Goal: Task Accomplishment & Management: Manage account settings

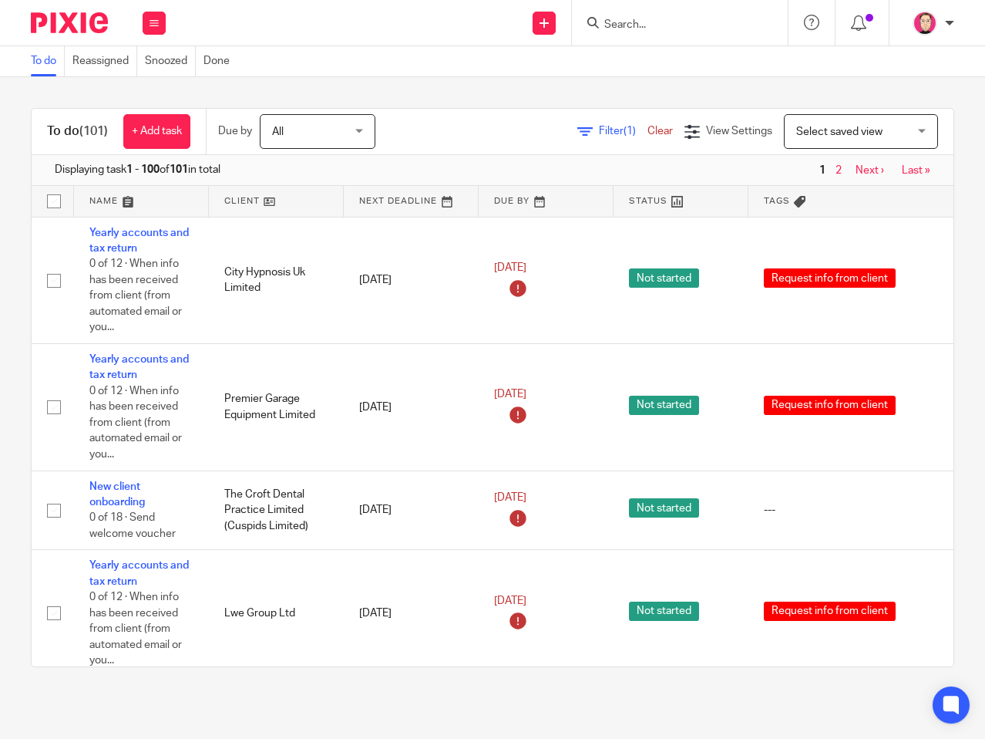
click at [679, 24] on input "Search" at bounding box center [672, 26] width 139 height 14
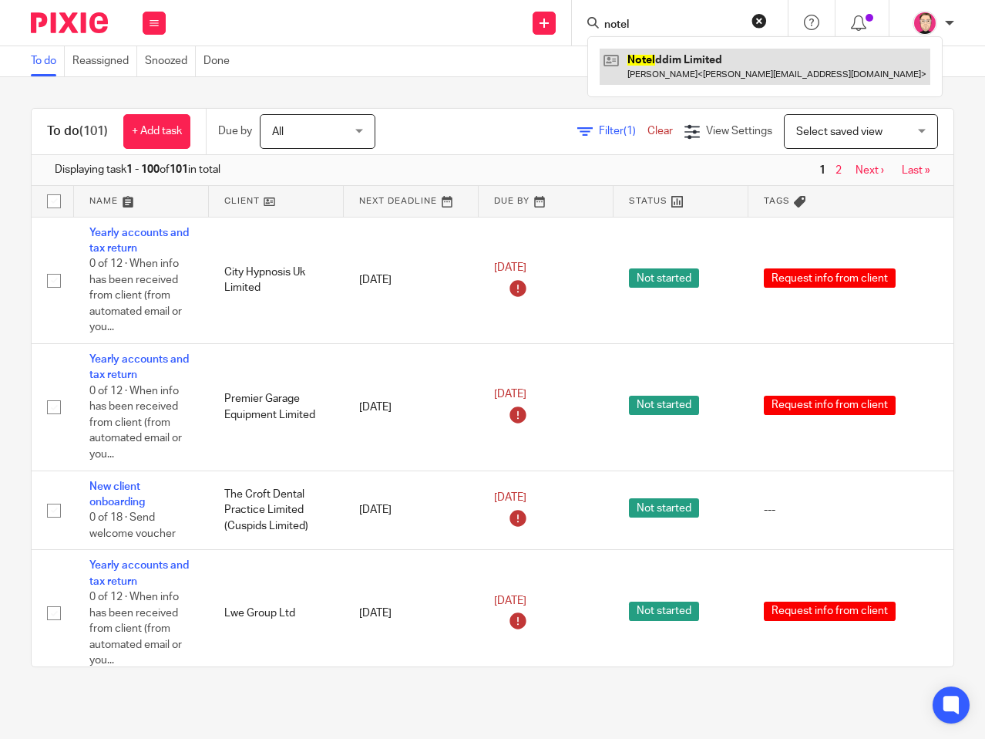
type input "notel"
click at [655, 61] on link at bounding box center [765, 66] width 331 height 35
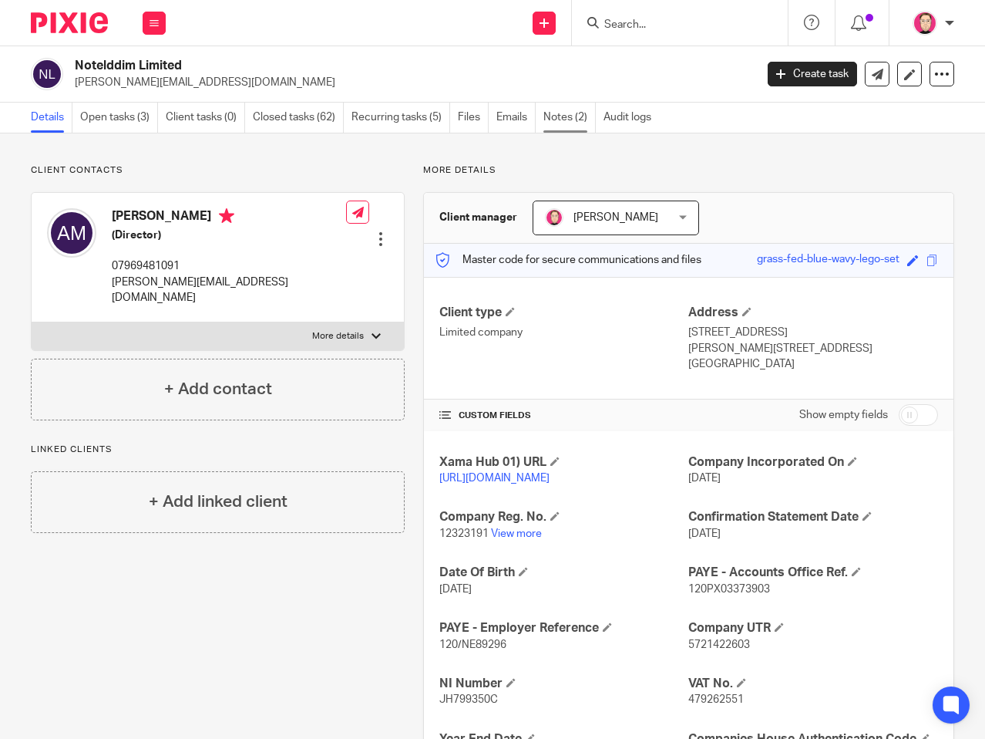
click at [564, 121] on link "Notes (2)" at bounding box center [570, 118] width 52 height 30
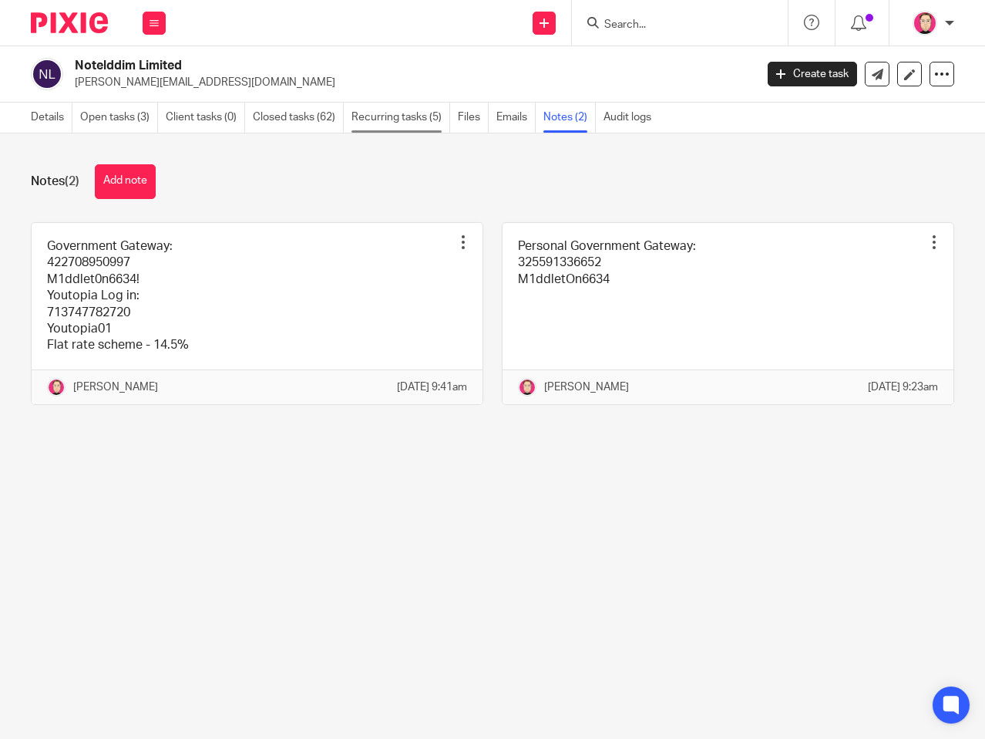
click at [419, 112] on link "Recurring tasks (5)" at bounding box center [401, 118] width 99 height 30
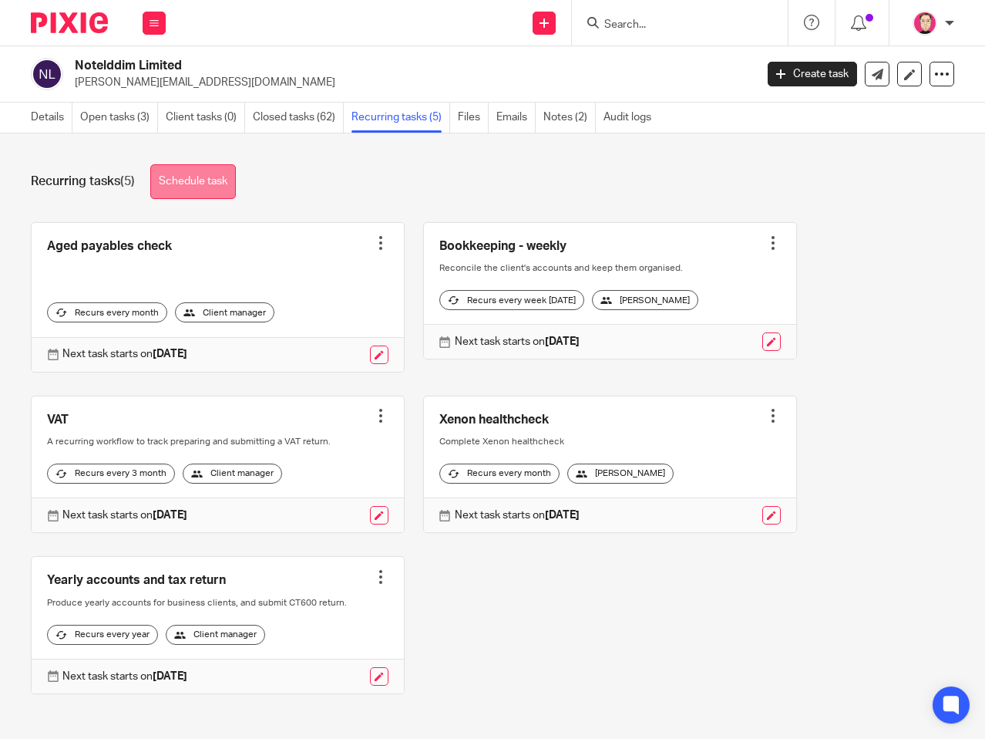
click at [220, 193] on link "Schedule task" at bounding box center [193, 181] width 86 height 35
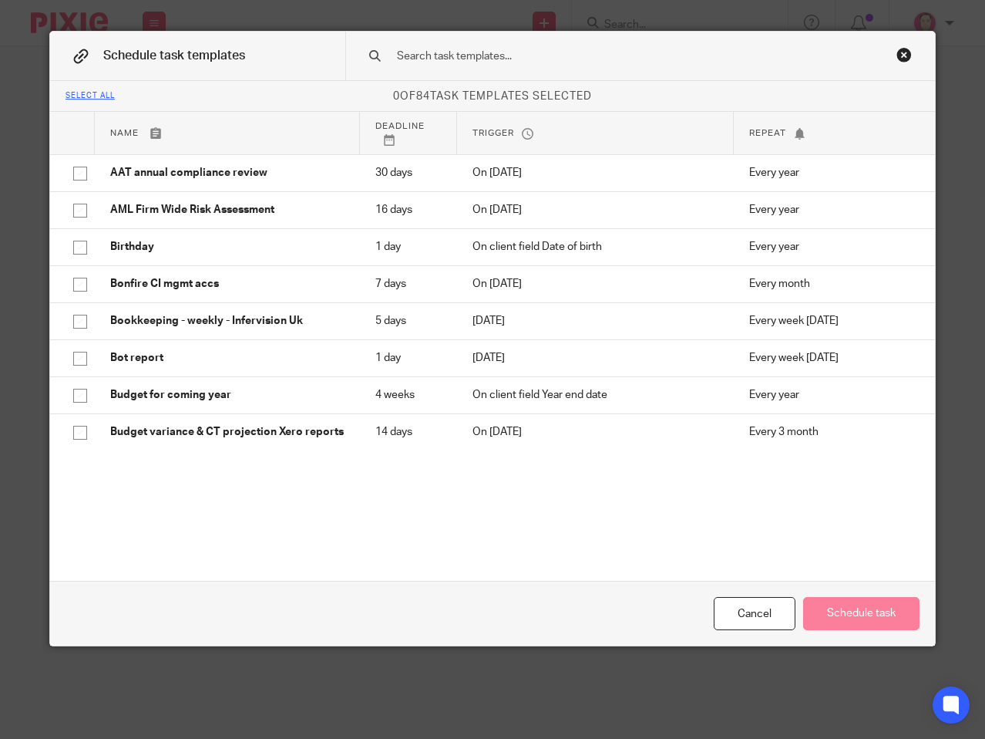
click at [554, 56] on input "text" at bounding box center [622, 56] width 453 height 17
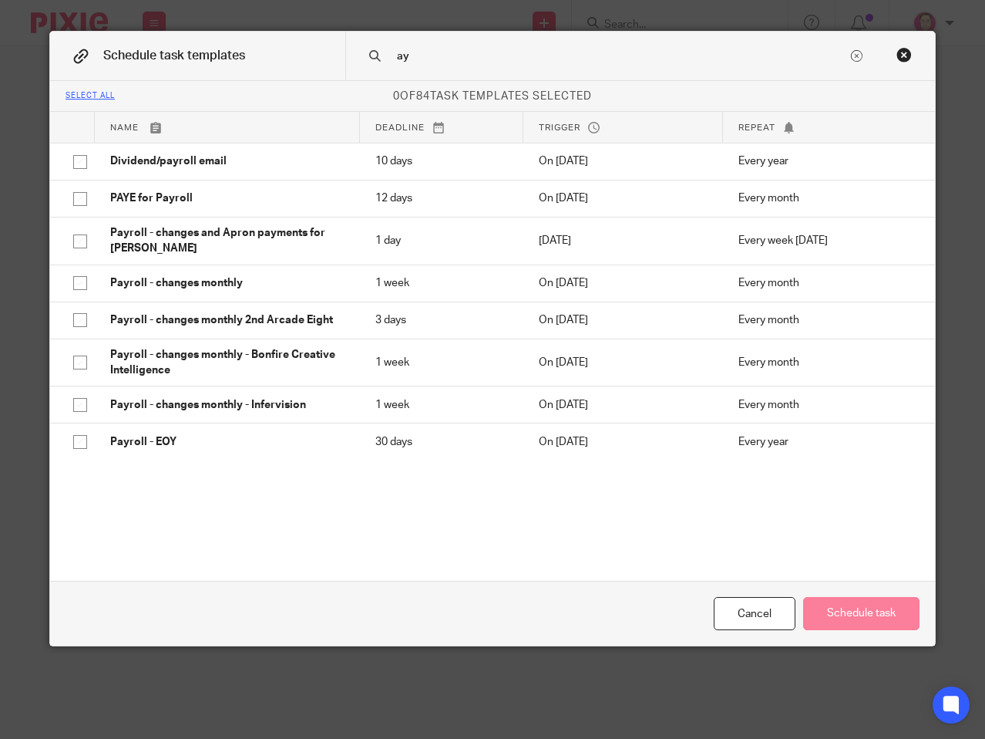
type input "a"
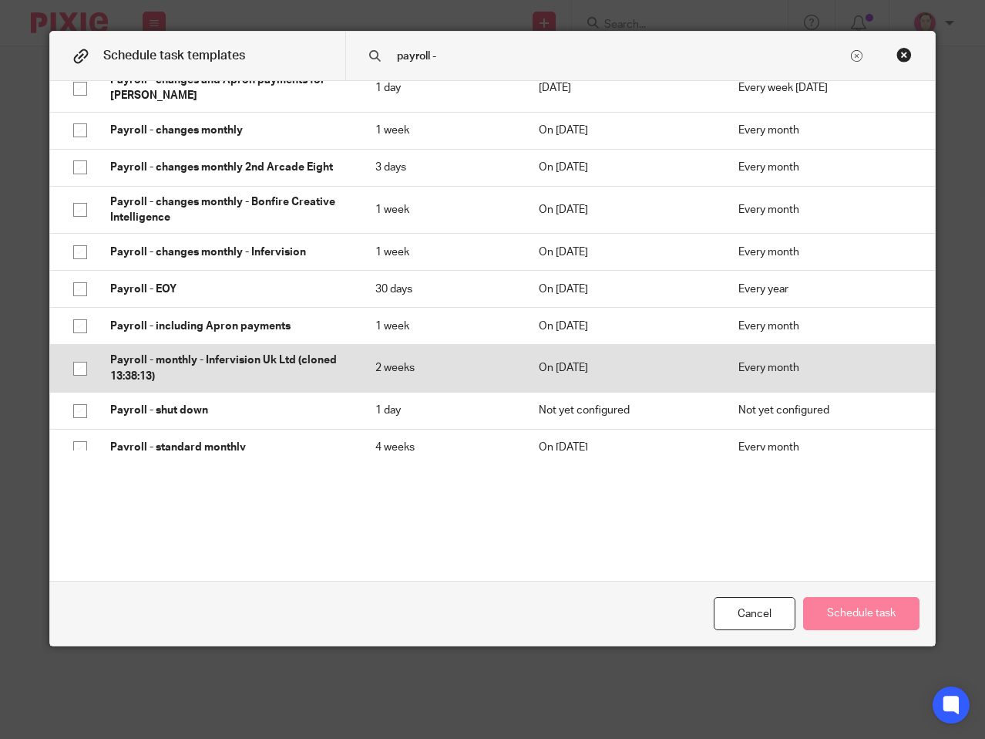
scroll to position [131, 0]
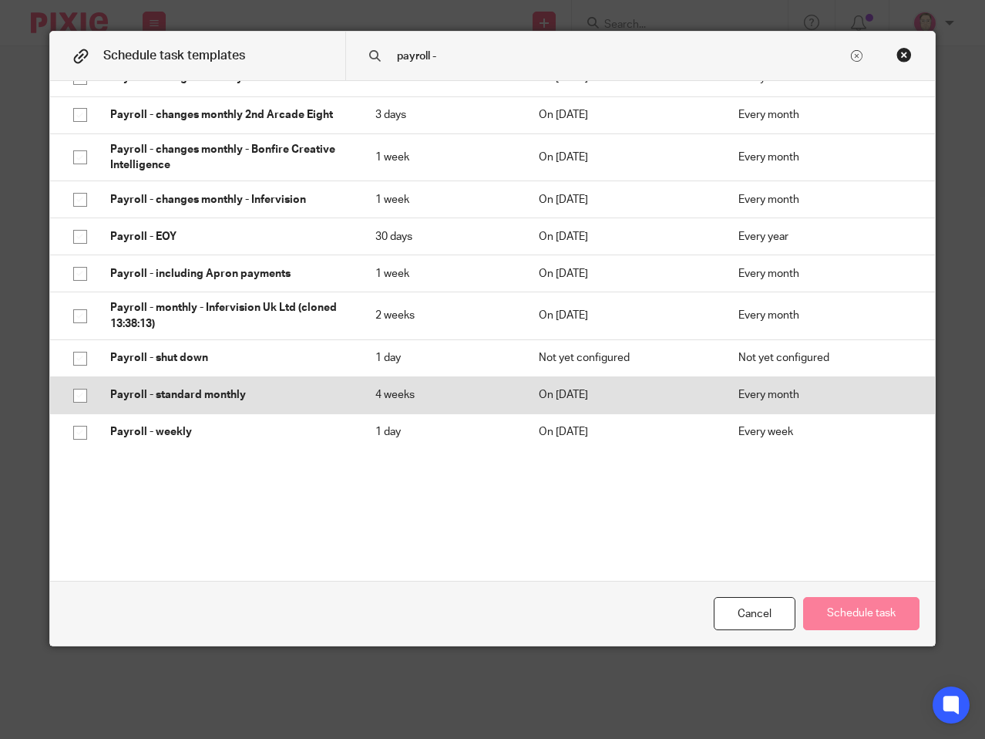
type input "payroll -"
click at [73, 393] on input "checkbox" at bounding box center [80, 395] width 29 height 29
checkbox input "true"
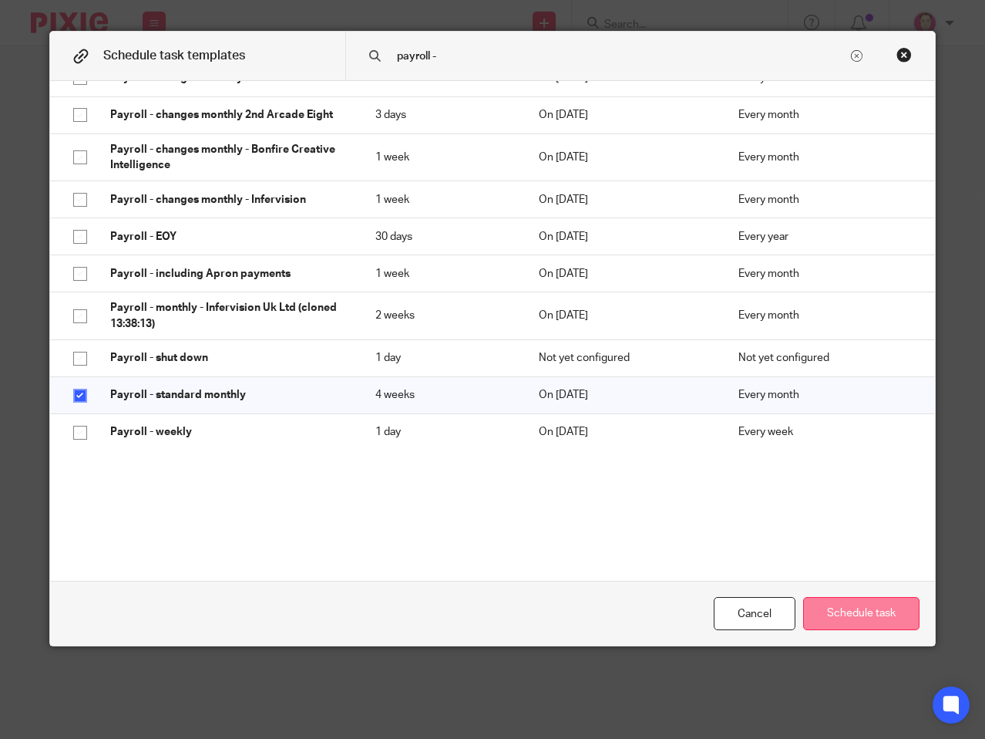
click at [879, 621] on button "Schedule task" at bounding box center [861, 613] width 116 height 33
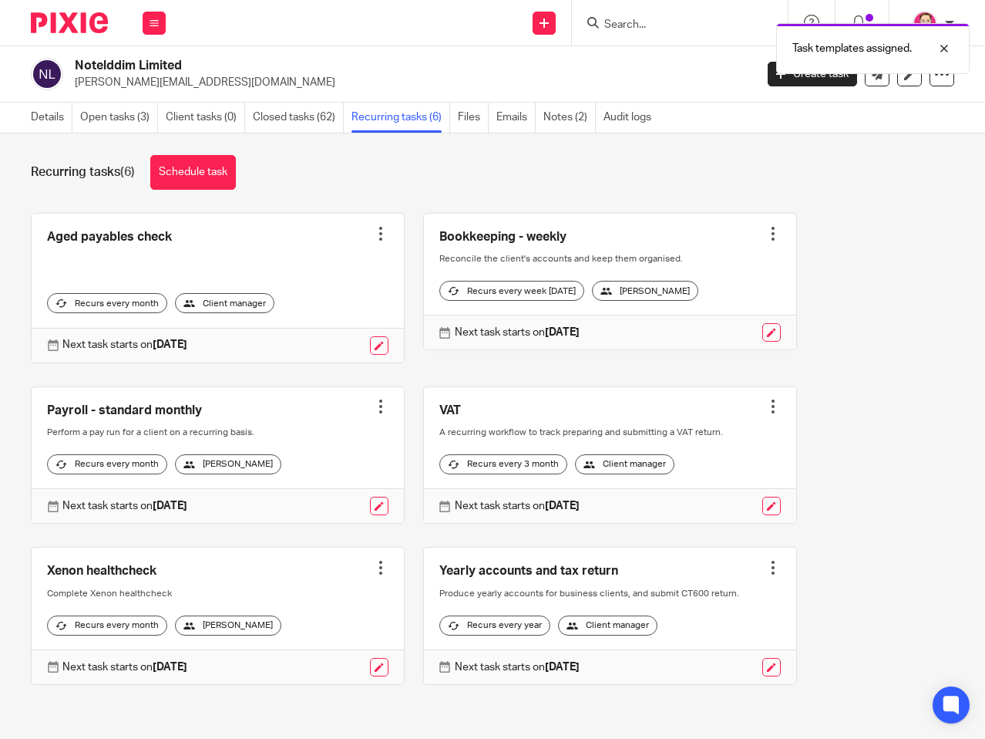
scroll to position [34, 0]
click at [370, 497] on link at bounding box center [379, 506] width 19 height 19
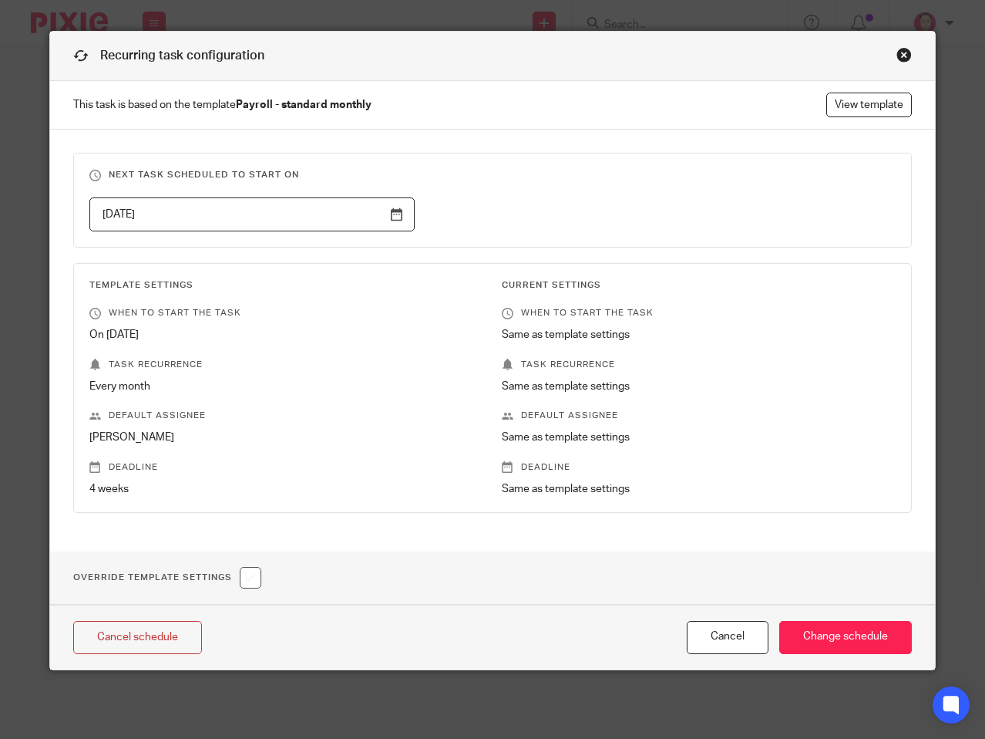
click at [254, 587] on input "checkbox" at bounding box center [251, 578] width 22 height 22
checkbox input "true"
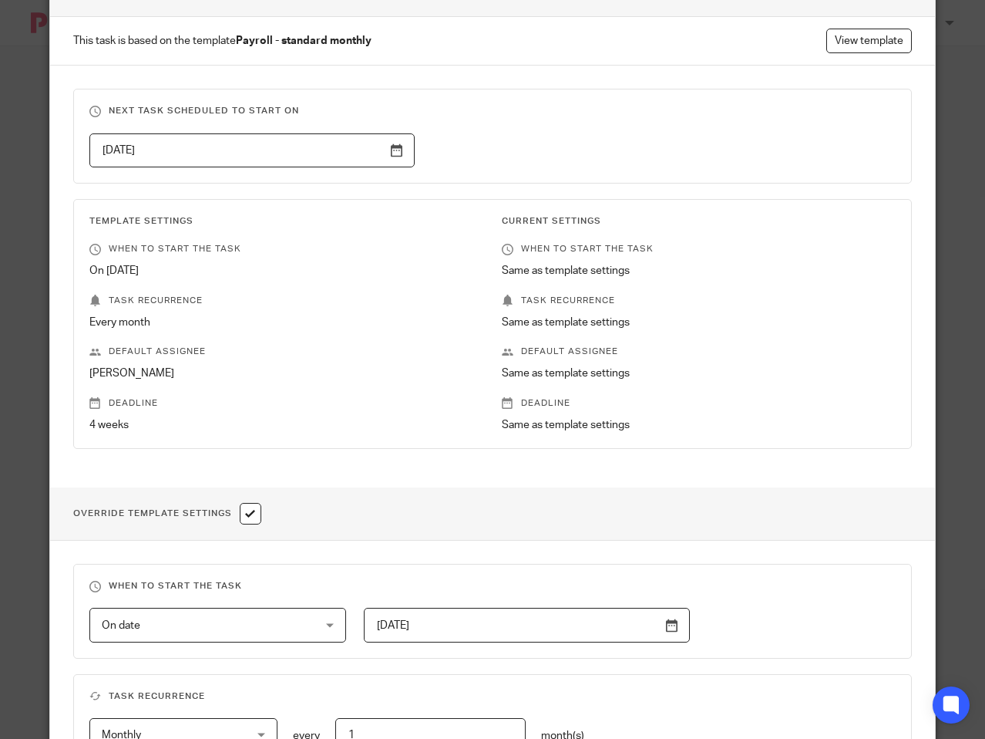
scroll to position [386, 0]
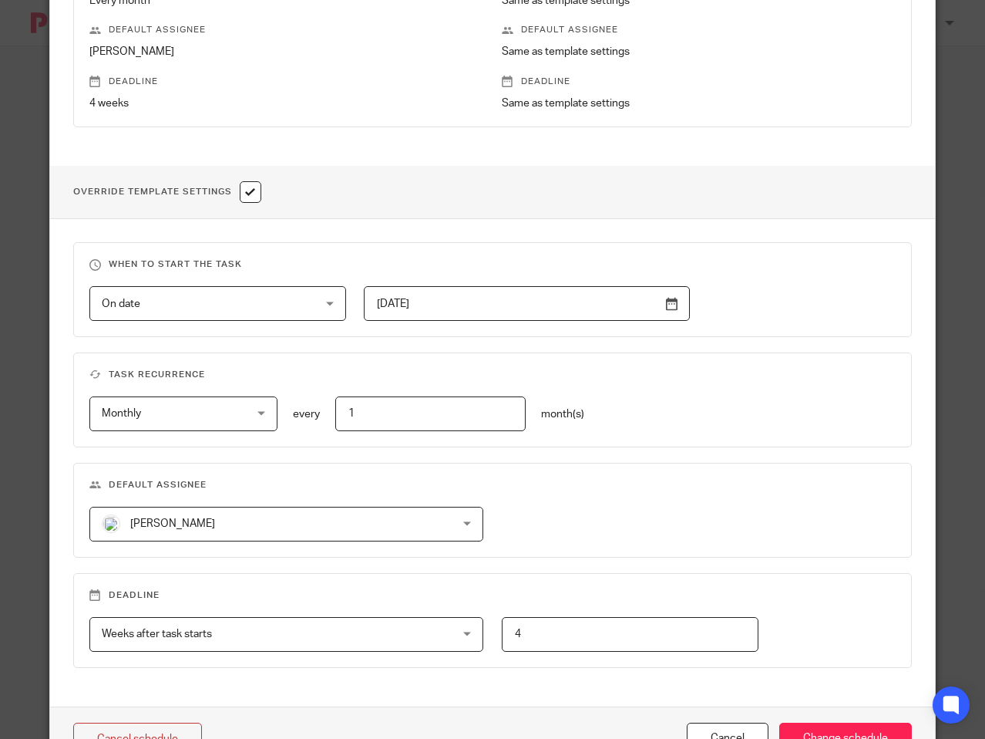
click at [262, 538] on span "Phoebe Robertson" at bounding box center [254, 523] width 305 height 32
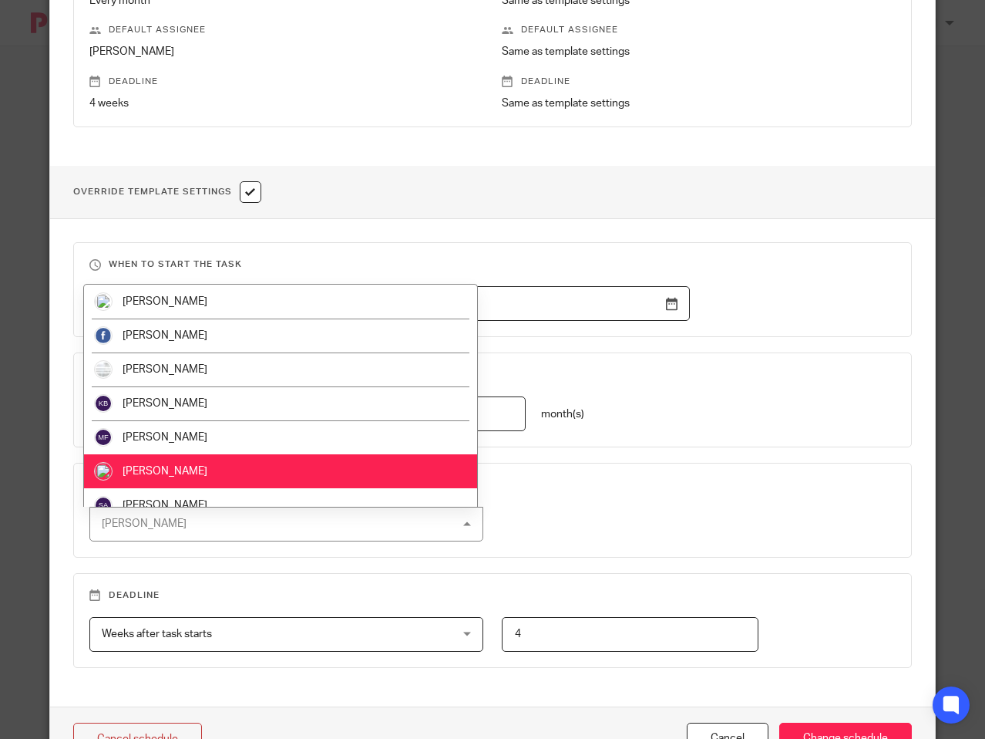
click at [200, 487] on li "[PERSON_NAME]" at bounding box center [280, 471] width 392 height 34
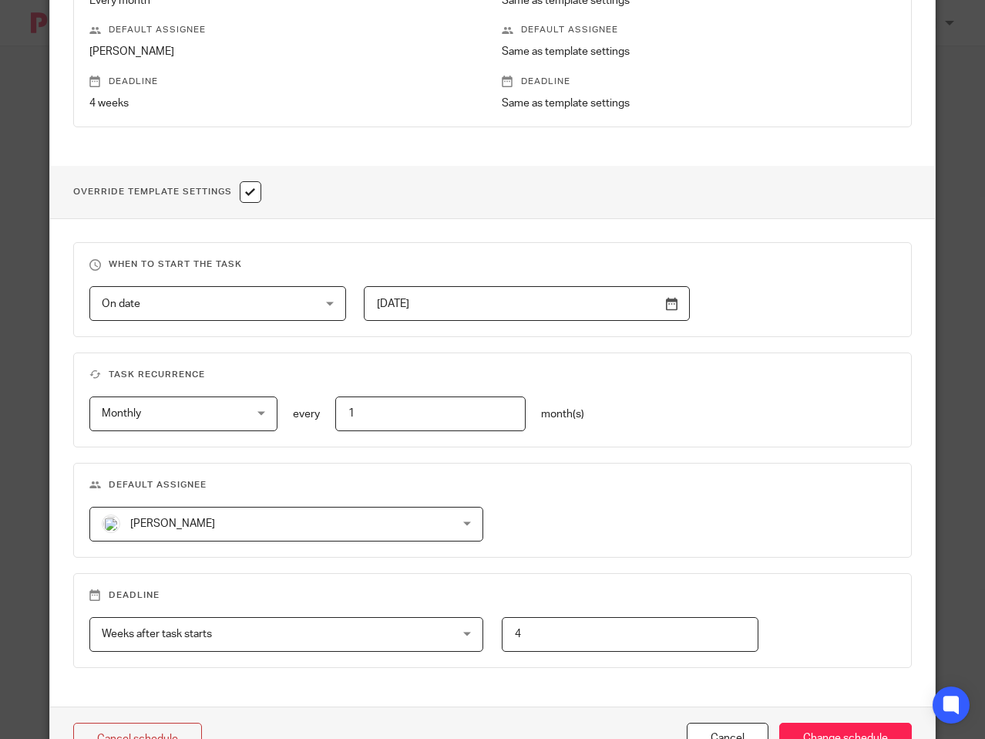
click at [370, 507] on span "[PERSON_NAME]" at bounding box center [254, 523] width 305 height 32
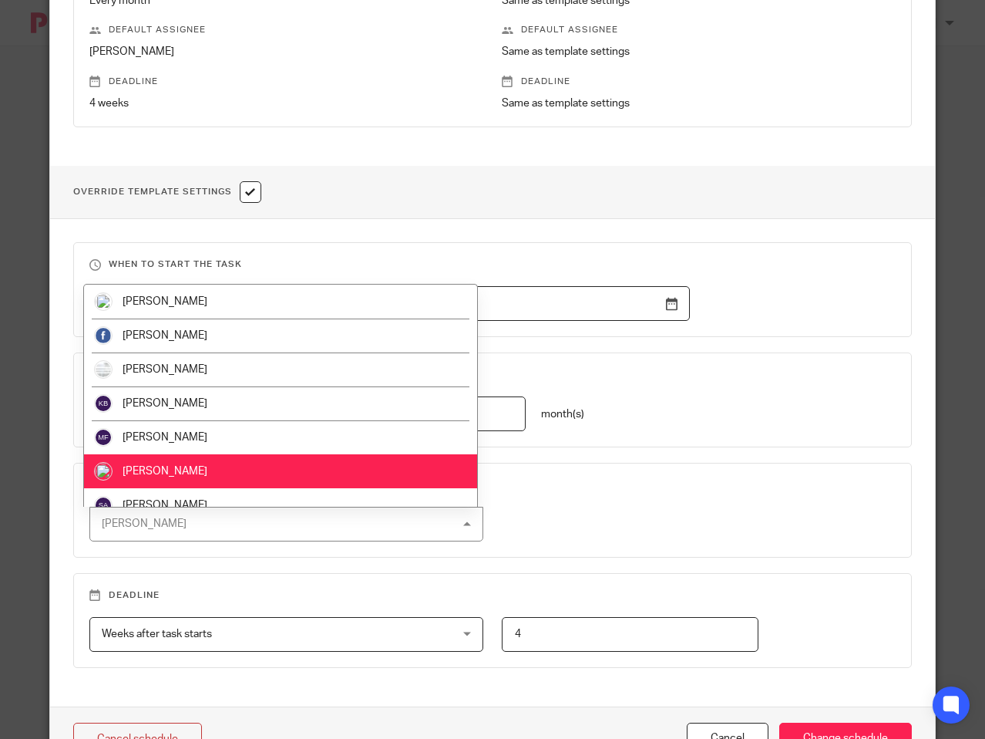
click at [281, 506] on li "[PERSON_NAME]" at bounding box center [280, 505] width 392 height 34
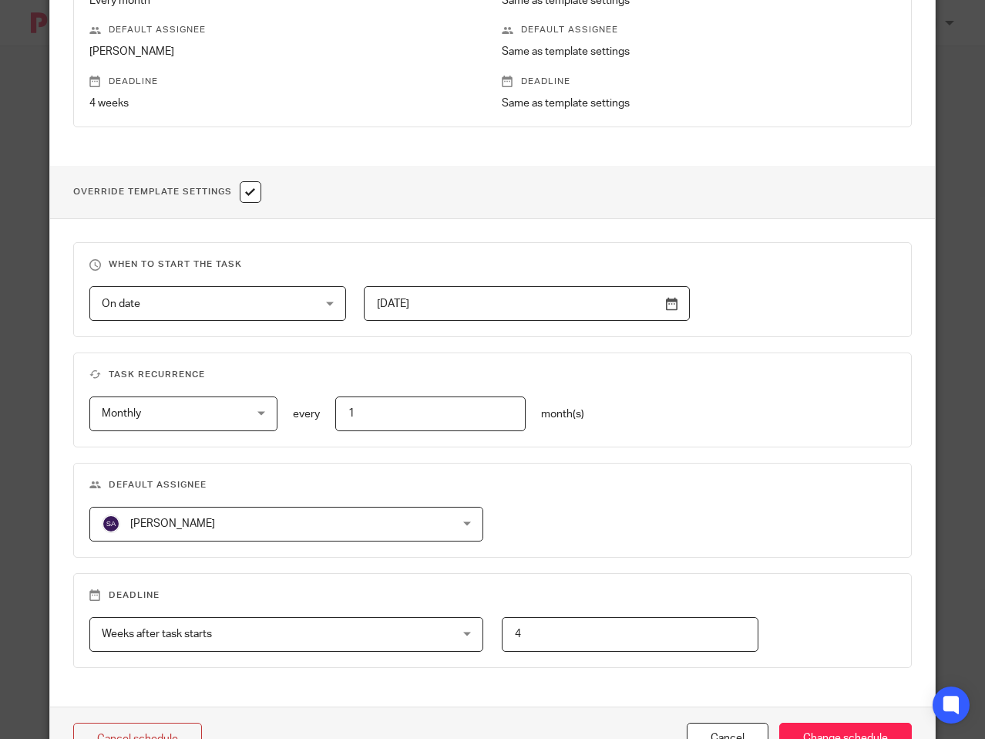
click at [714, 503] on fieldset "Default assignee Susie Adderson Susie Adderson Bradley Webb David Adderson Kath…" at bounding box center [492, 510] width 839 height 95
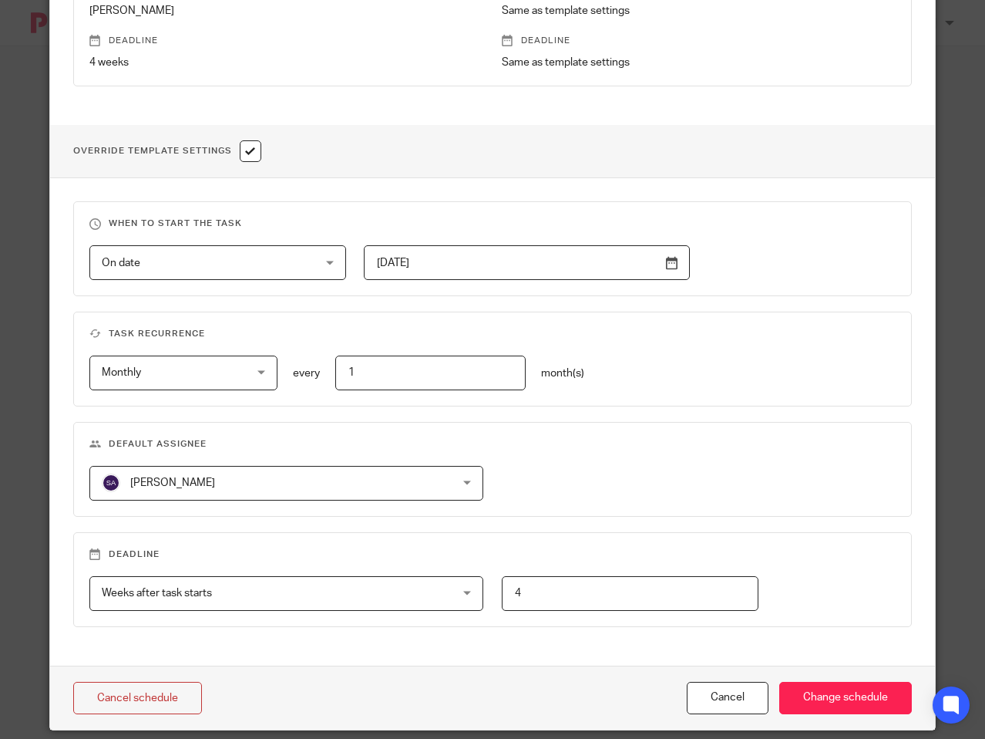
scroll to position [449, 0]
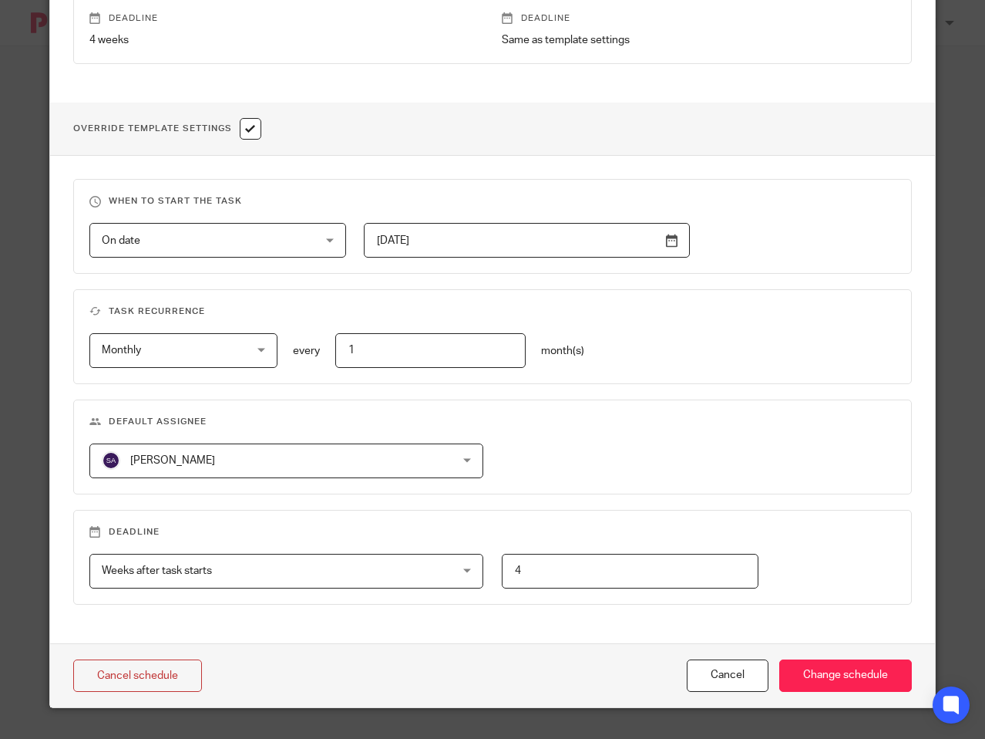
click at [666, 241] on input "2025-07-01" at bounding box center [526, 240] width 325 height 35
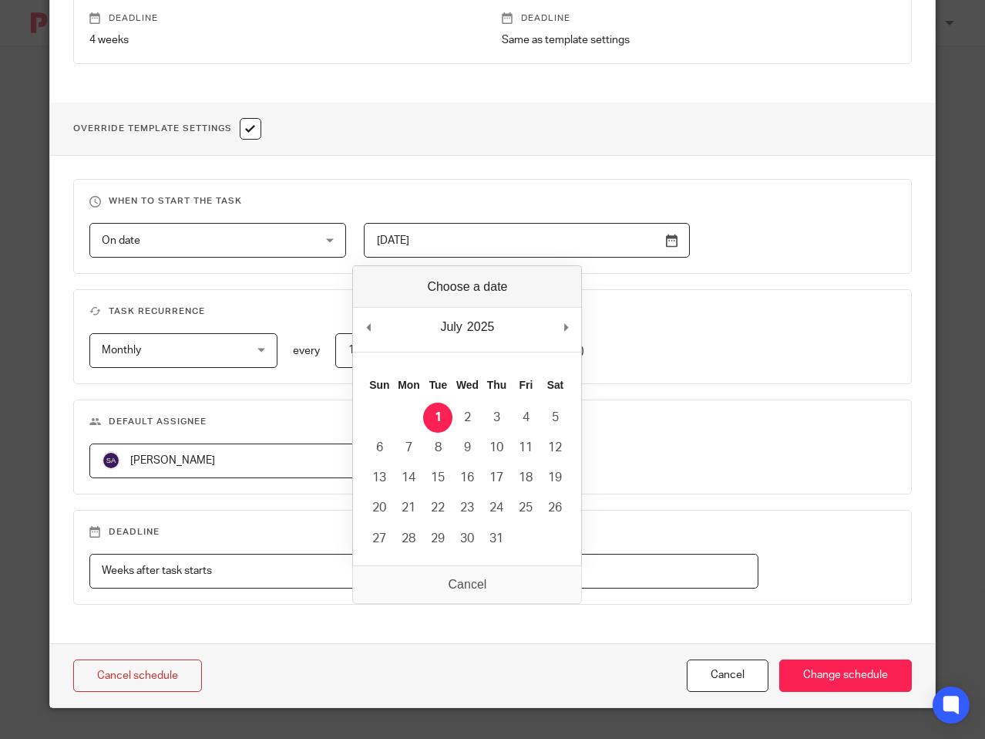
click at [560, 329] on div "July January February March April May June July August September October Novemb…" at bounding box center [467, 330] width 228 height 44
type input "2025-11-01"
click at [716, 396] on div "When to start the task On date On date Disable On date Week day Month day On cl…" at bounding box center [492, 399] width 885 height 487
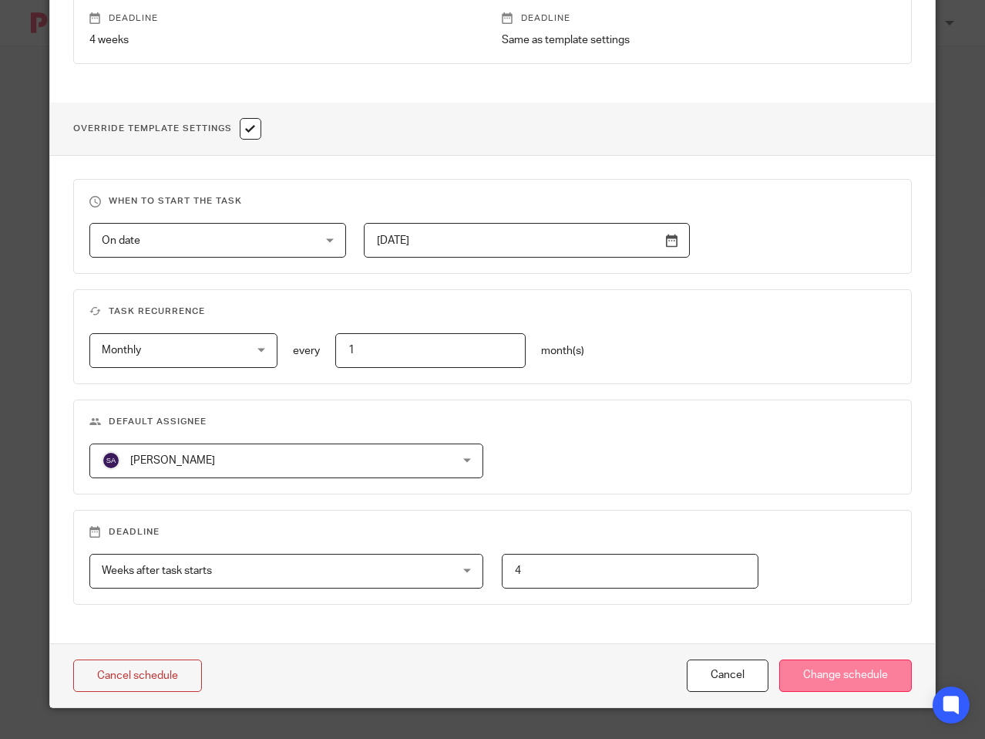
click at [833, 672] on input "Change schedule" at bounding box center [845, 675] width 133 height 33
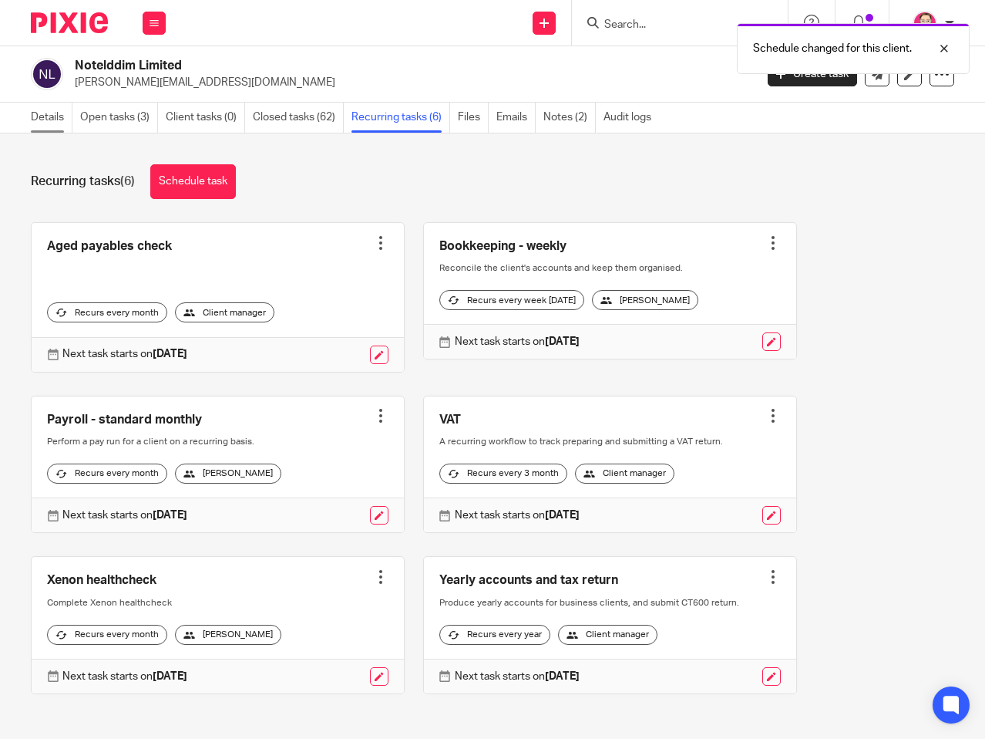
click at [51, 119] on link "Details" at bounding box center [52, 118] width 42 height 30
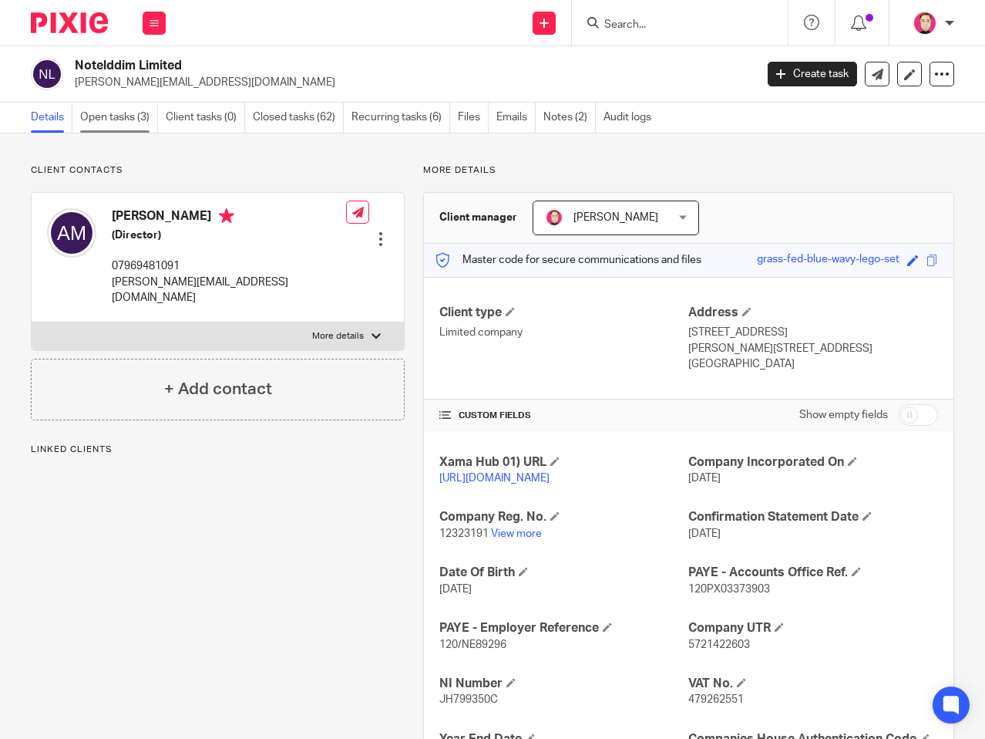
click at [112, 107] on link "Open tasks (3)" at bounding box center [119, 118] width 78 height 30
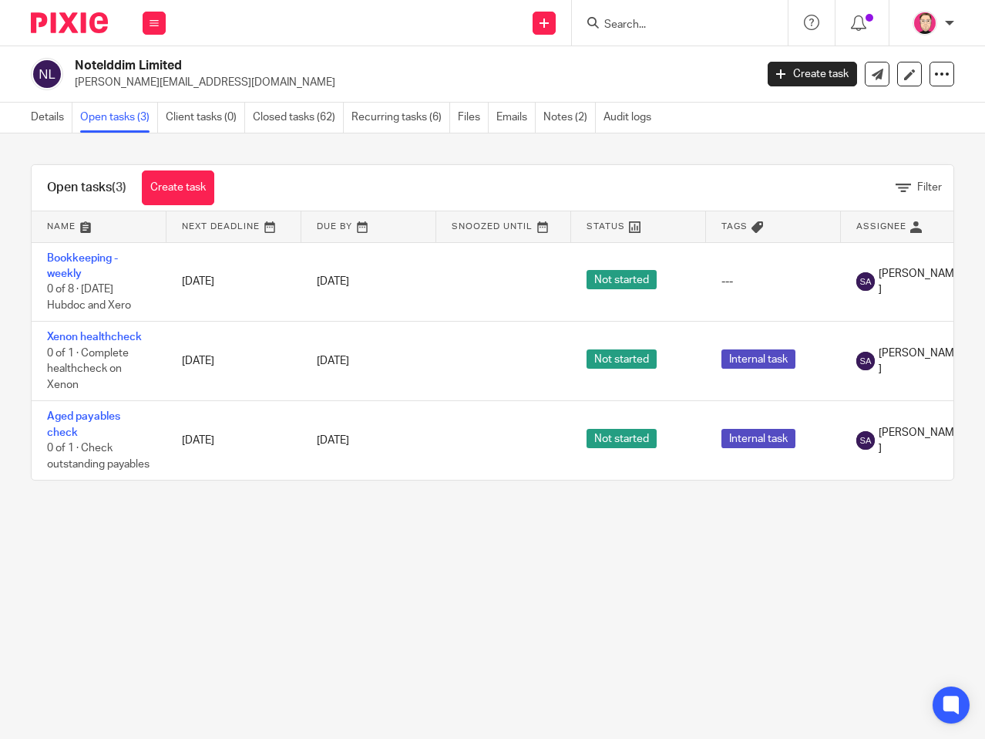
click at [60, 27] on img at bounding box center [69, 22] width 77 height 21
